Goal: Information Seeking & Learning: Learn about a topic

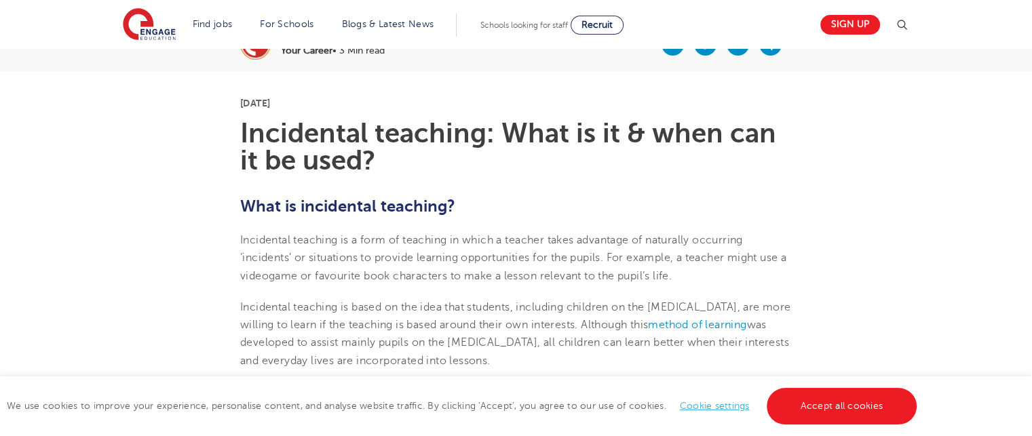
scroll to position [271, 0]
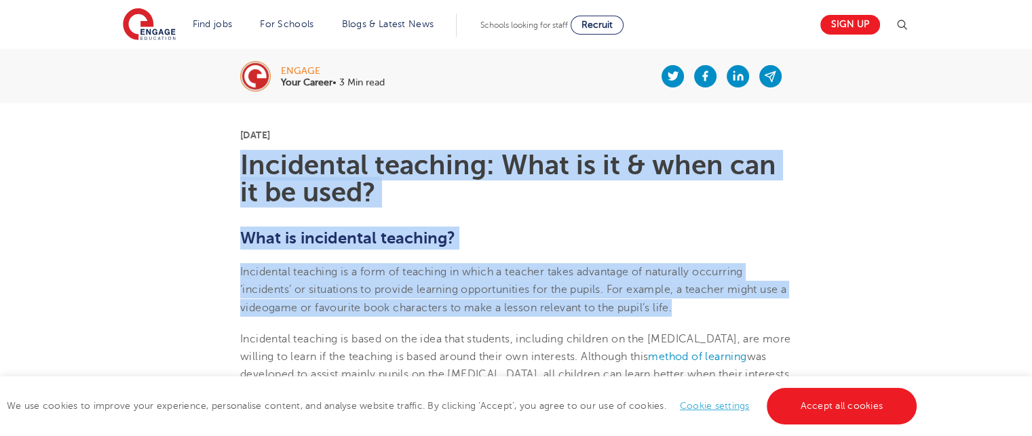
drag, startPoint x: 243, startPoint y: 162, endPoint x: 691, endPoint y: 303, distance: 469.3
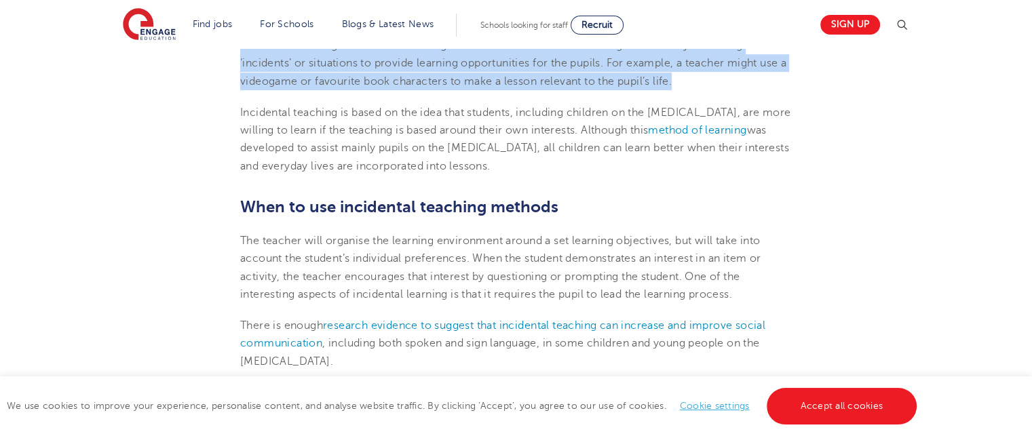
scroll to position [475, 0]
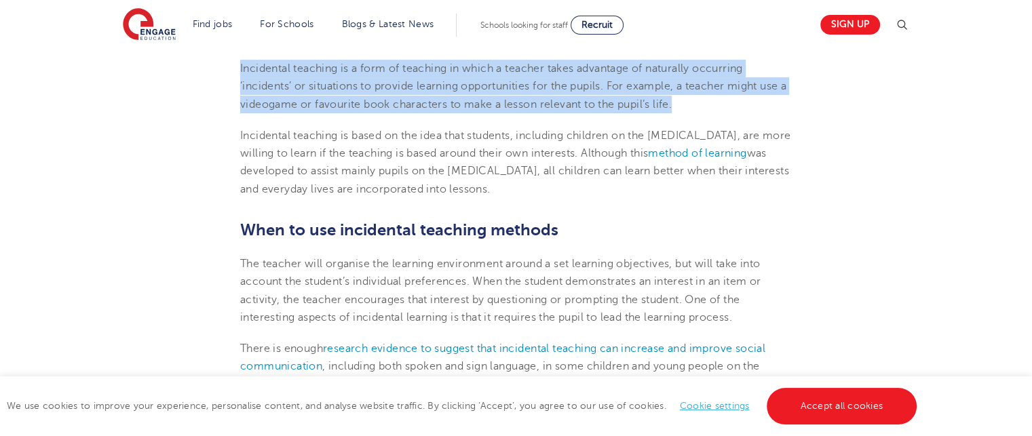
copy section "Incidental teaching: What is it & when can it be used? What is incidental teach…"
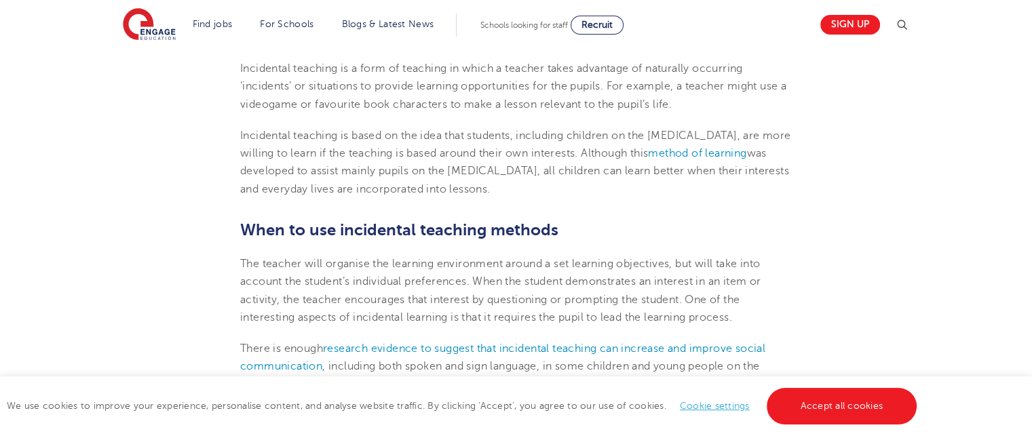
click at [242, 132] on span "Incidental teaching is based on the idea that students, including children on t…" at bounding box center [515, 163] width 550 height 66
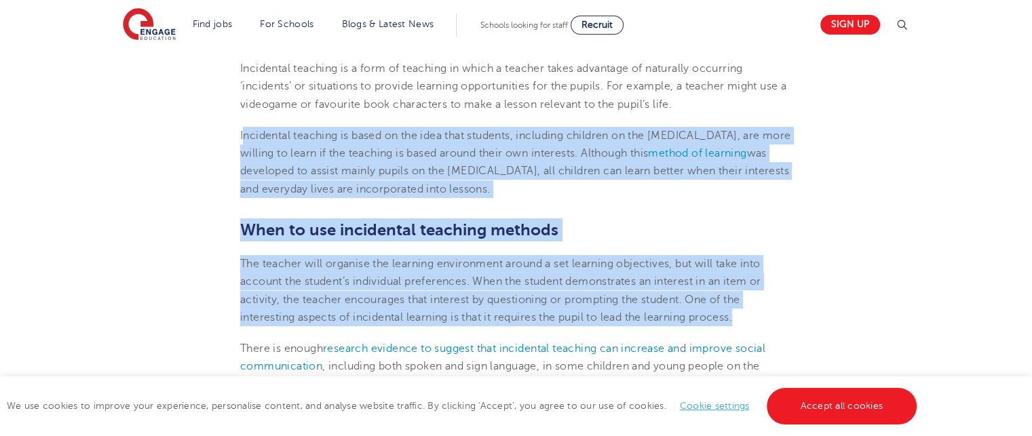
drag, startPoint x: 242, startPoint y: 130, endPoint x: 742, endPoint y: 314, distance: 533.7
copy section "ncidental teaching is based on the idea that students, including children on th…"
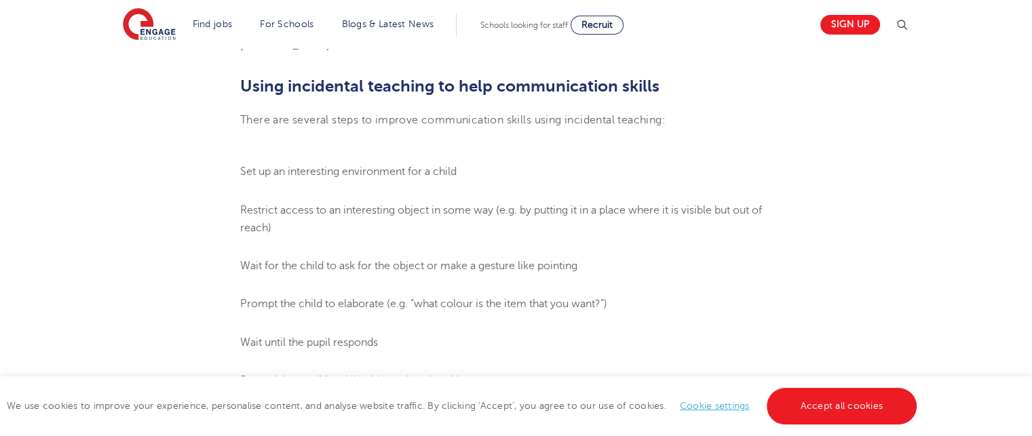
scroll to position [814, 0]
click at [626, 292] on ol "Set up an interesting environment for a child Restrict access to an interesting…" at bounding box center [516, 276] width 552 height 227
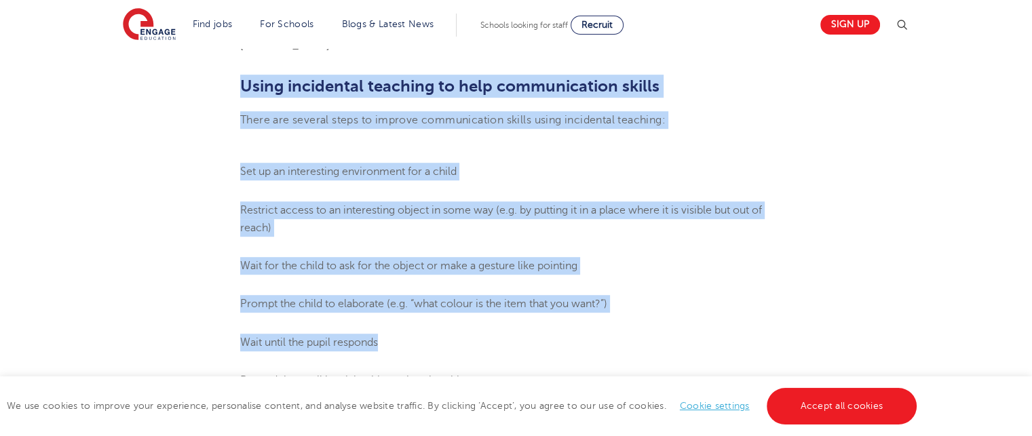
drag, startPoint x: 244, startPoint y: 83, endPoint x: 391, endPoint y: 328, distance: 284.8
click at [391, 328] on section "[DATE] Incidental teaching: What is it & when can it be used? What is incidenta…" at bounding box center [515, 274] width 823 height 1428
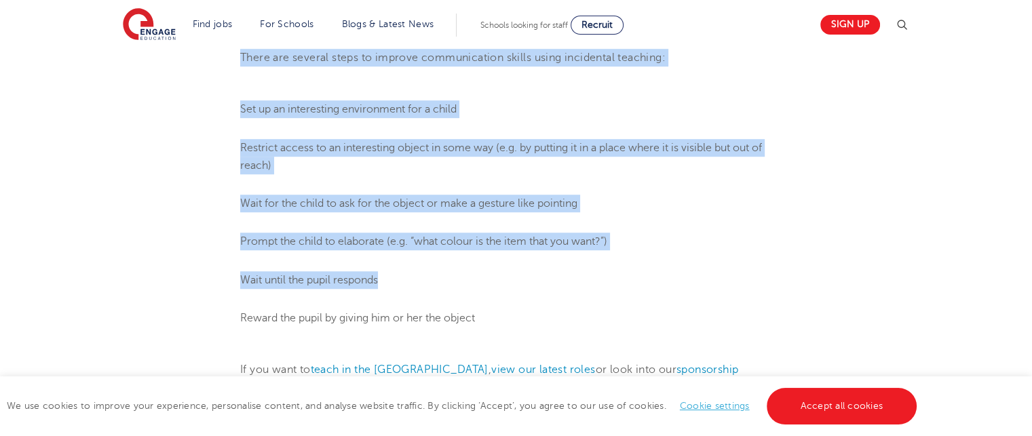
scroll to position [950, 0]
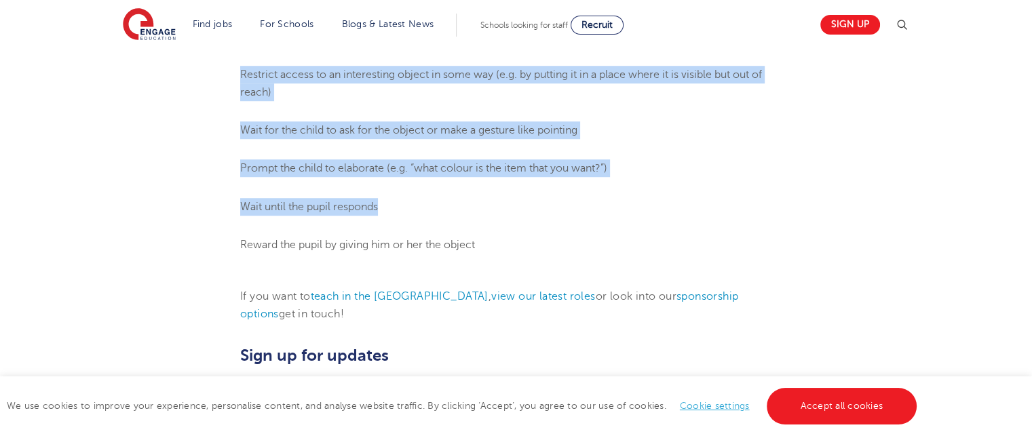
copy section "Using incidental teaching to help communication skills There are several steps …"
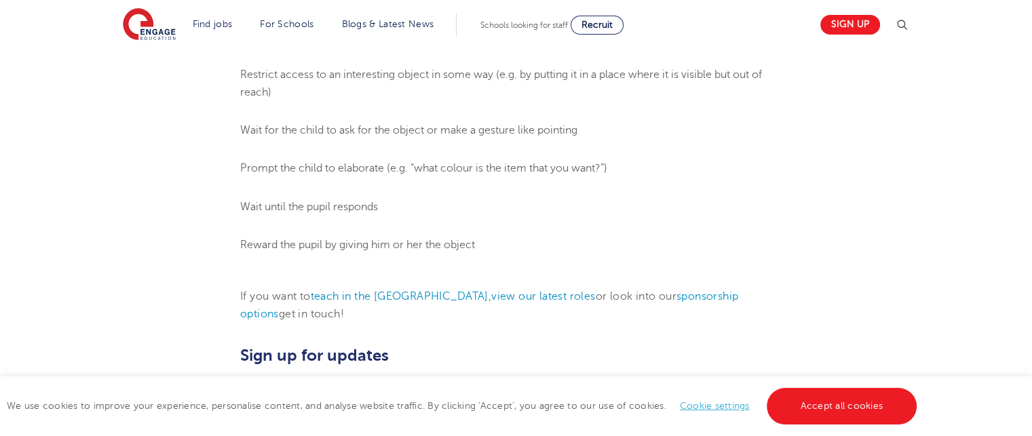
drag, startPoint x: 558, startPoint y: 333, endPoint x: 568, endPoint y: 331, distance: 9.7
click at [565, 344] on h2 "Sign up for updates" at bounding box center [516, 355] width 552 height 23
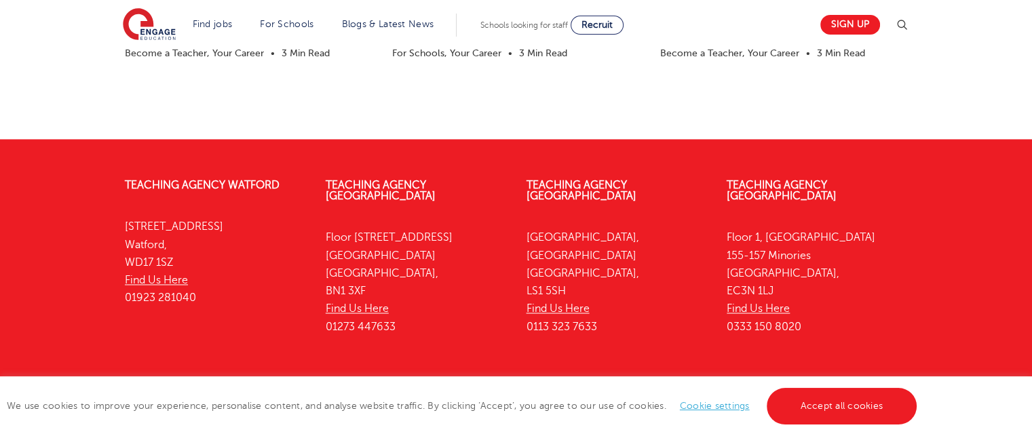
scroll to position [2132, 0]
